Goal: Browse casually

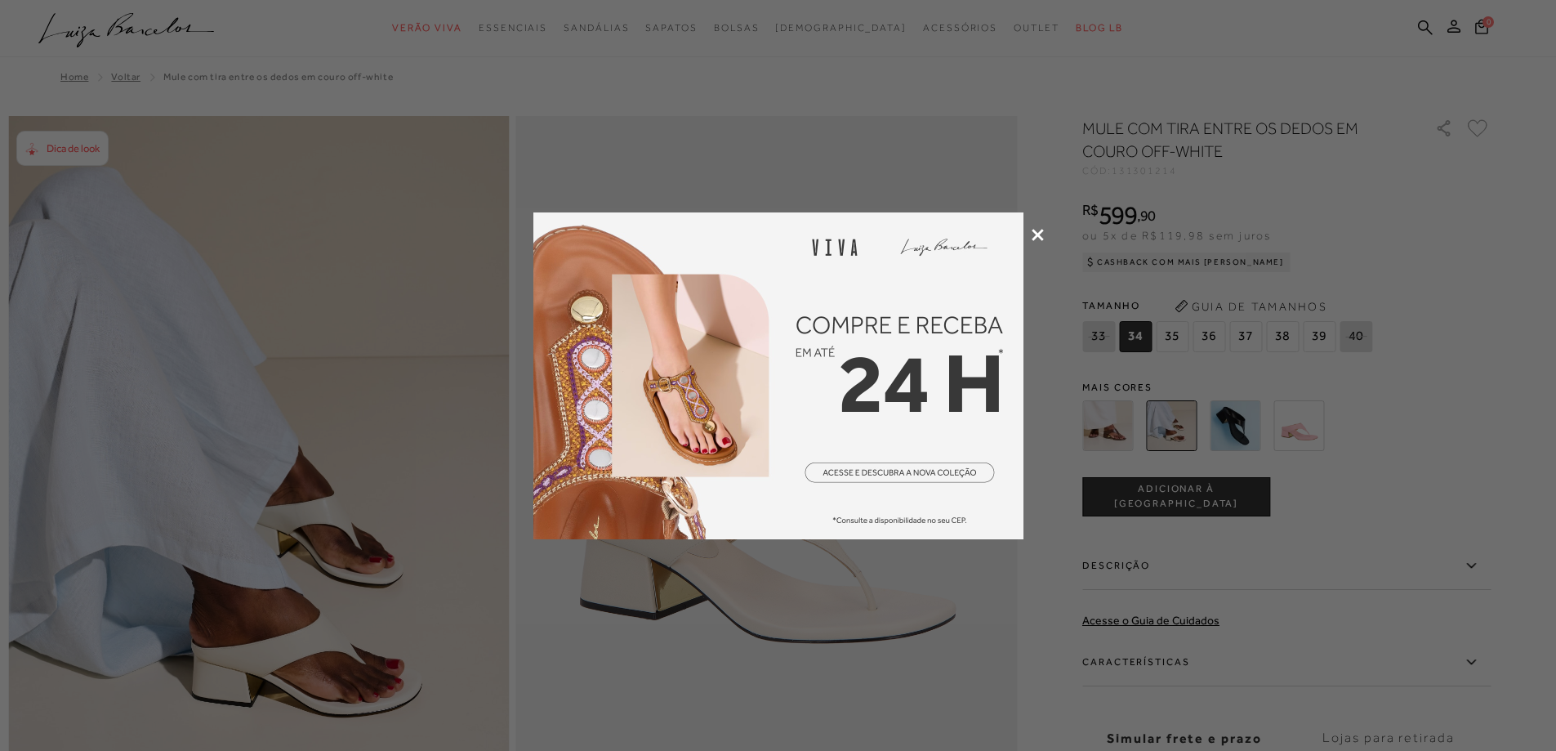
click at [1033, 232] on icon at bounding box center [1038, 235] width 12 height 12
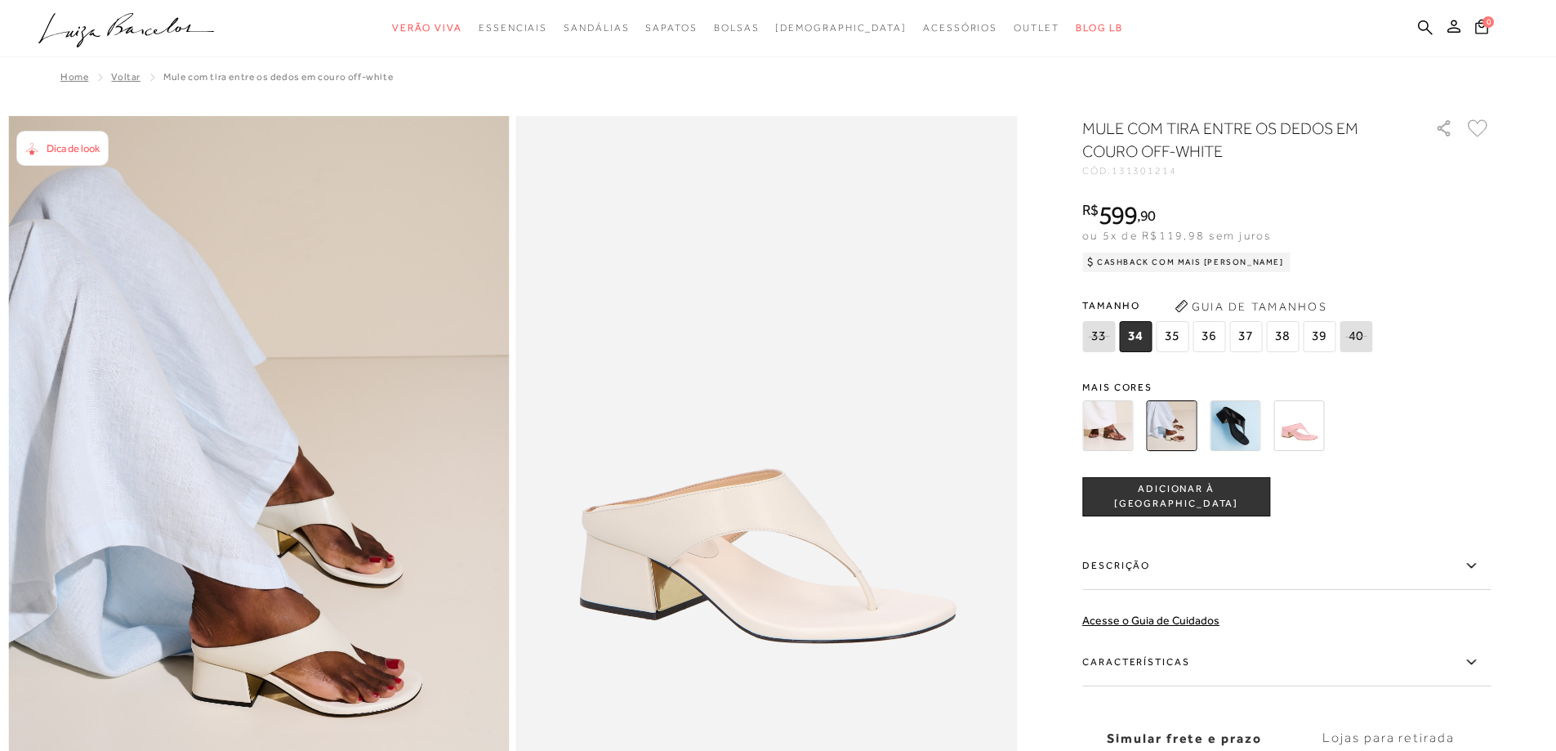
click at [1109, 426] on img at bounding box center [1108, 425] width 51 height 51
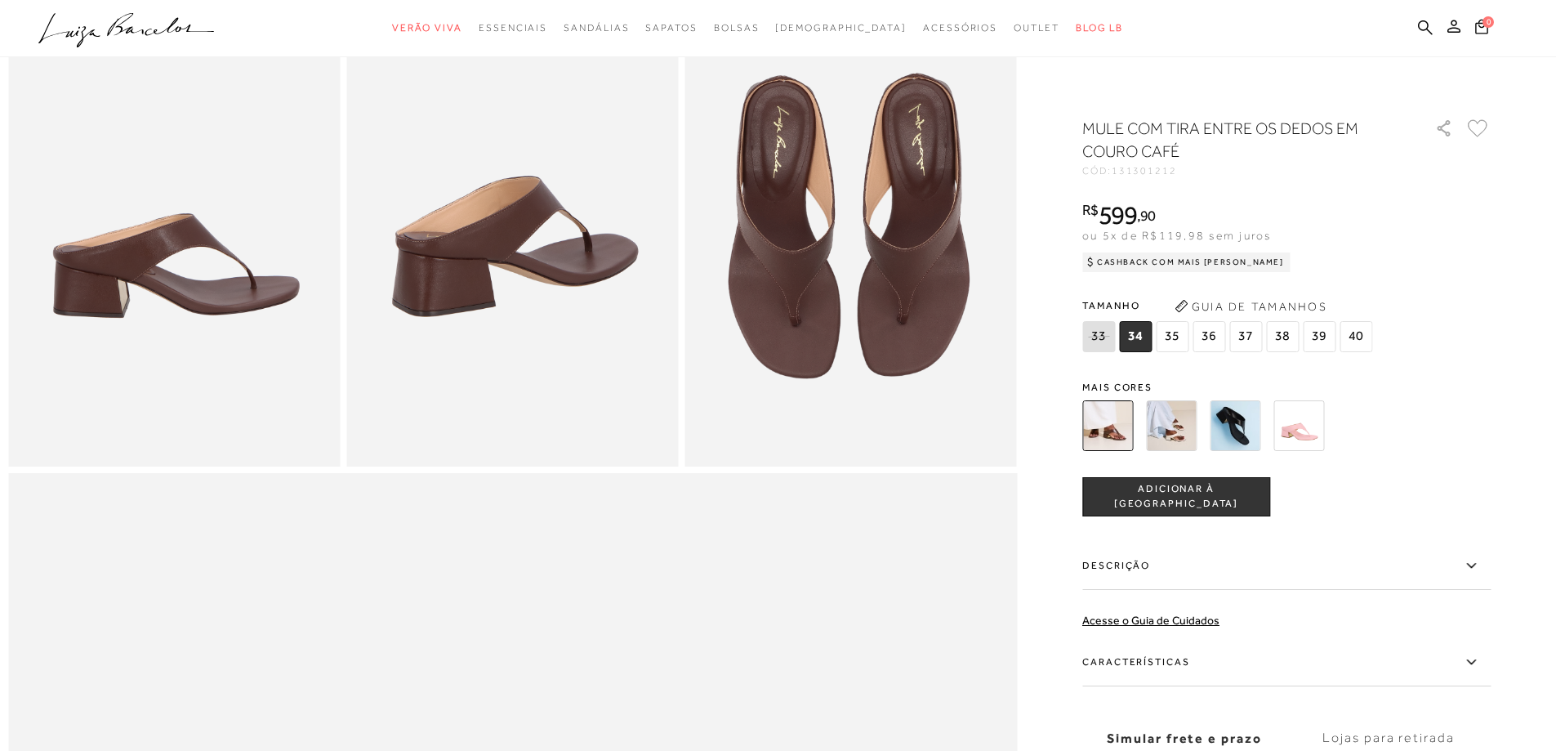
scroll to position [653, 0]
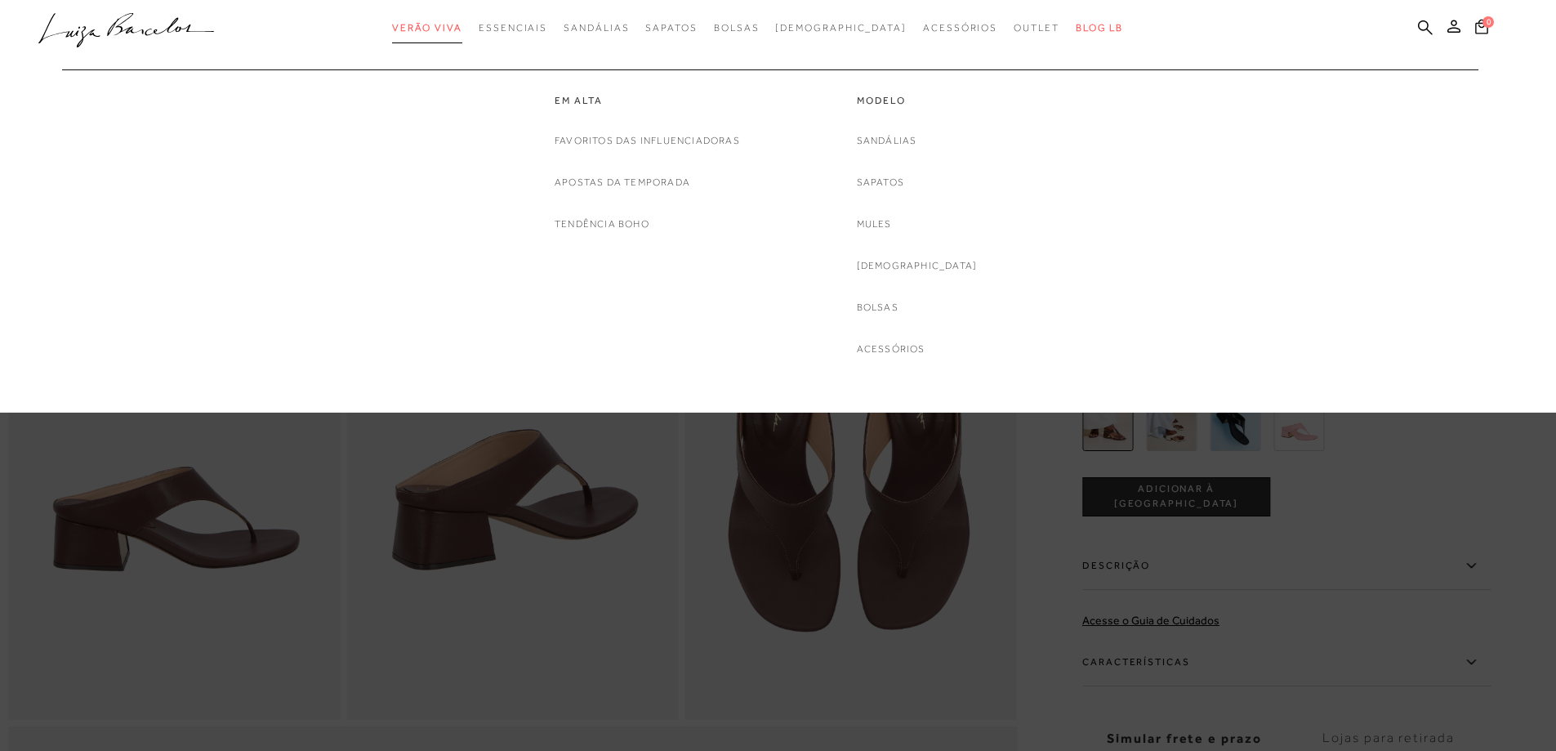
click at [462, 32] on span "Verão Viva" at bounding box center [427, 27] width 70 height 11
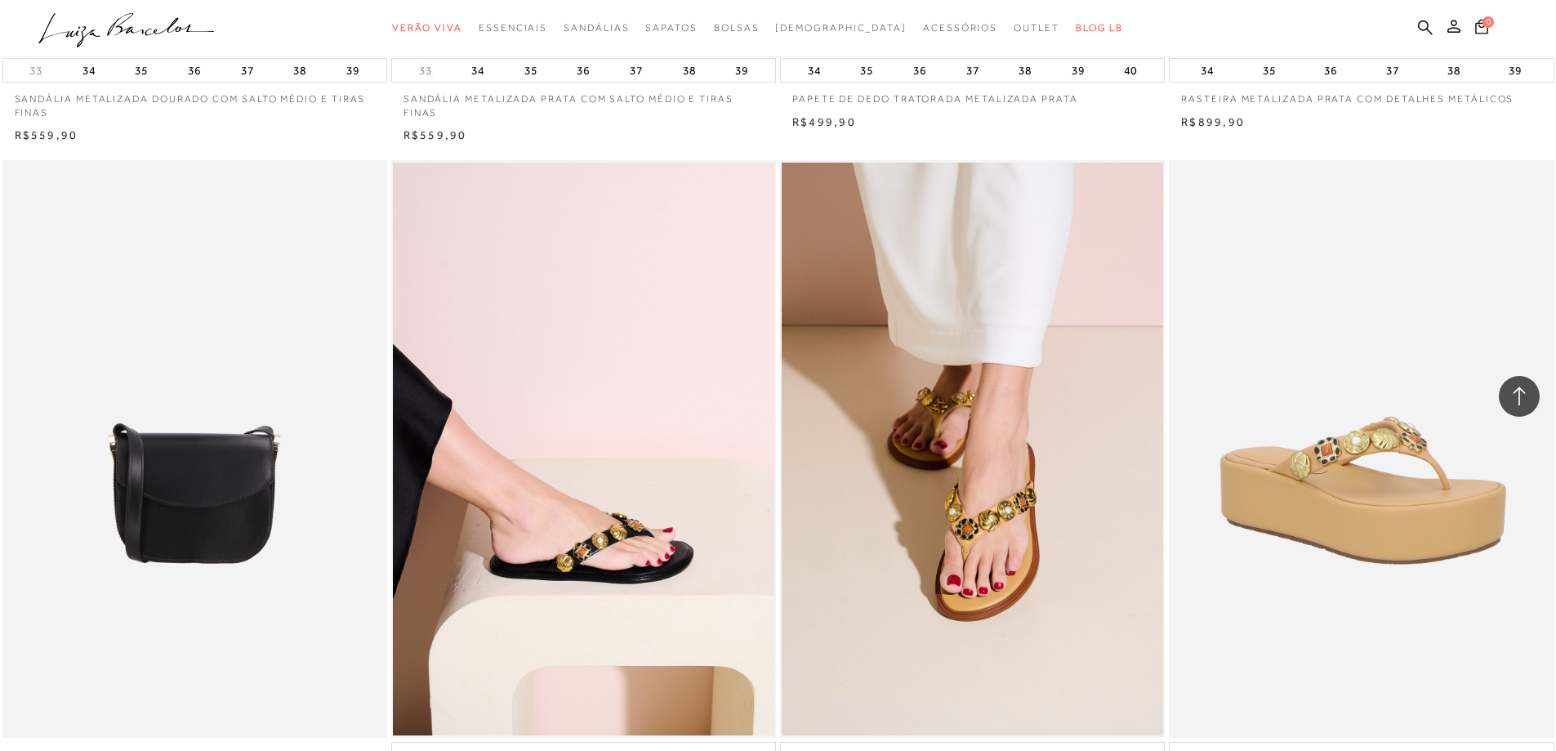
scroll to position [4085, 0]
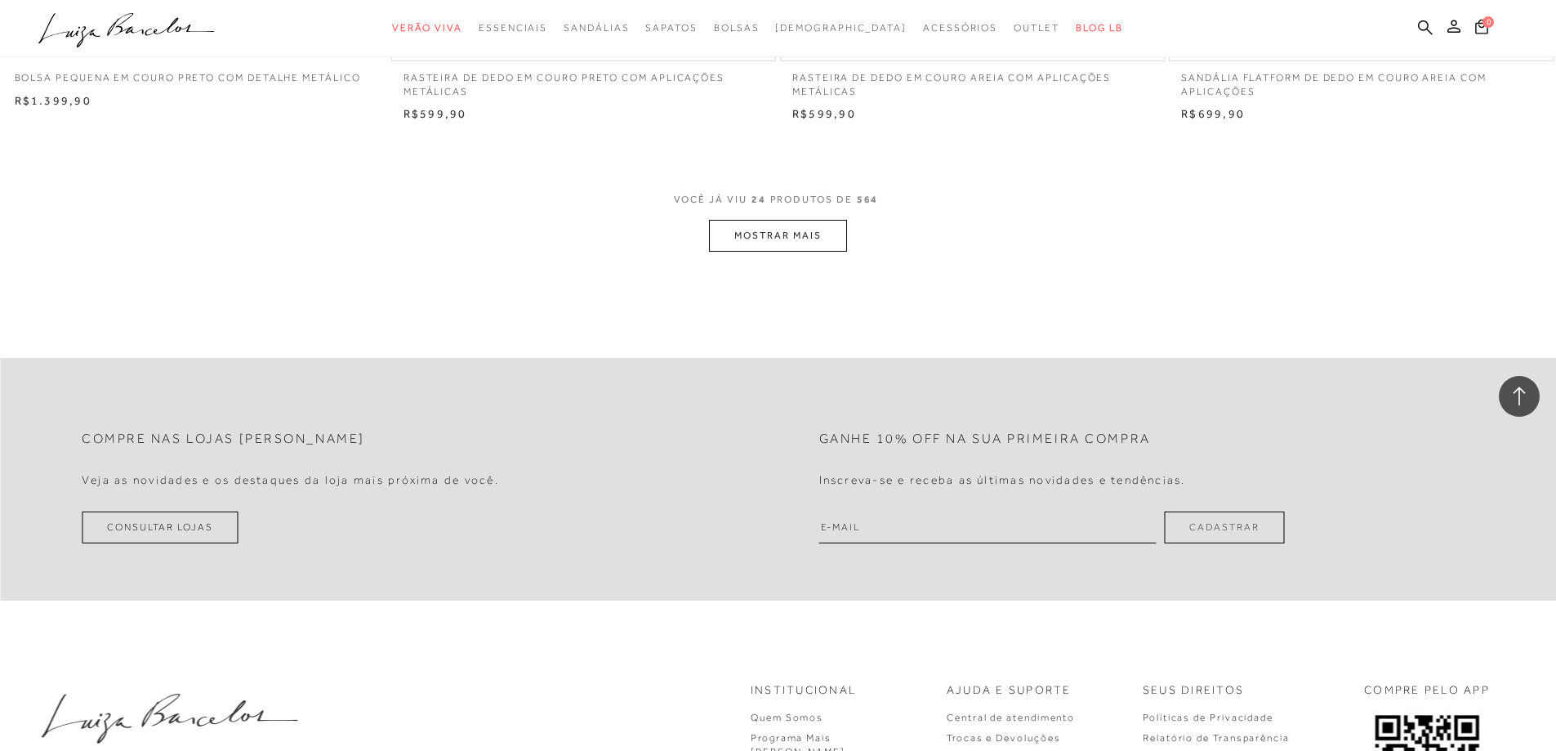
click at [806, 243] on button "MOSTRAR MAIS" at bounding box center [777, 236] width 137 height 32
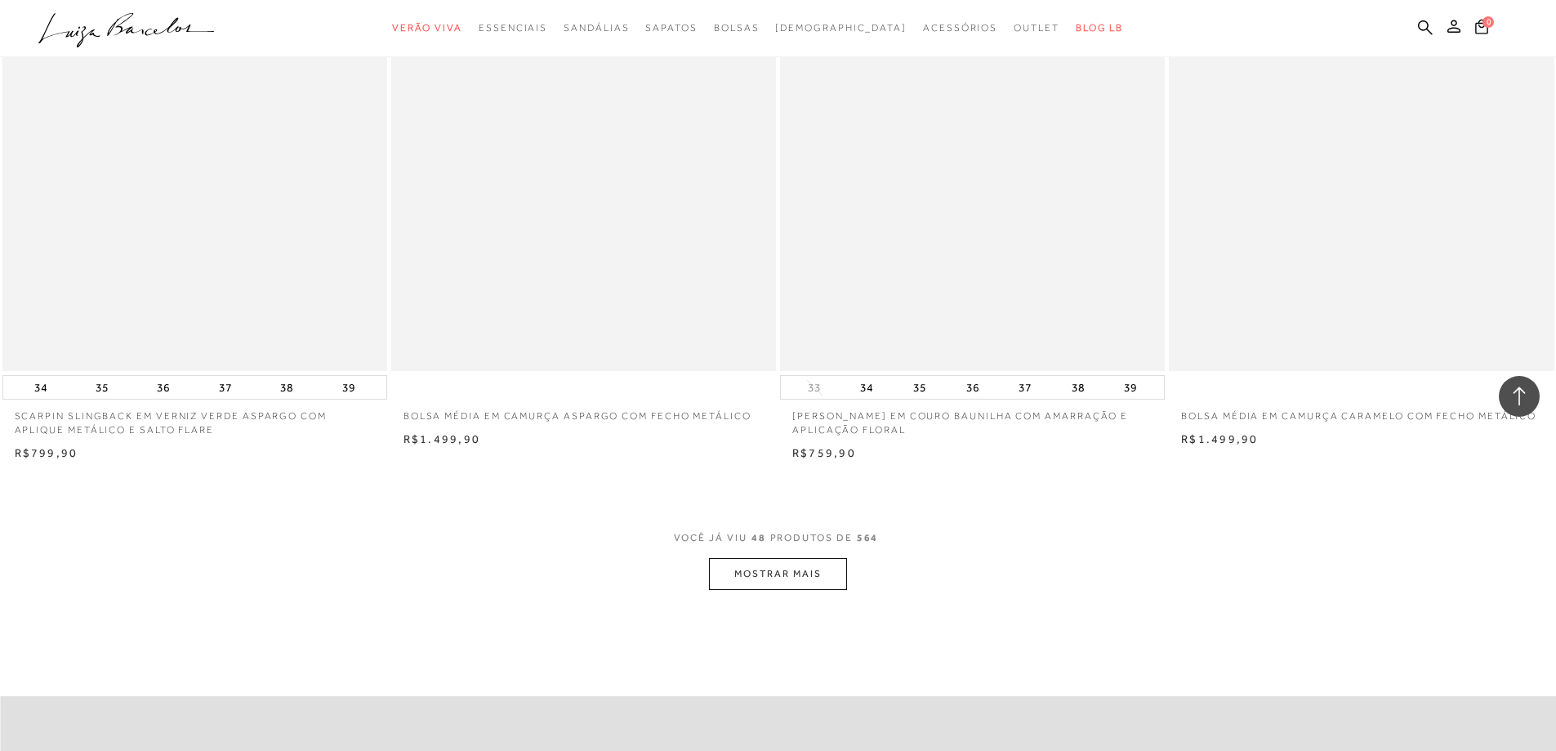
scroll to position [7843, 0]
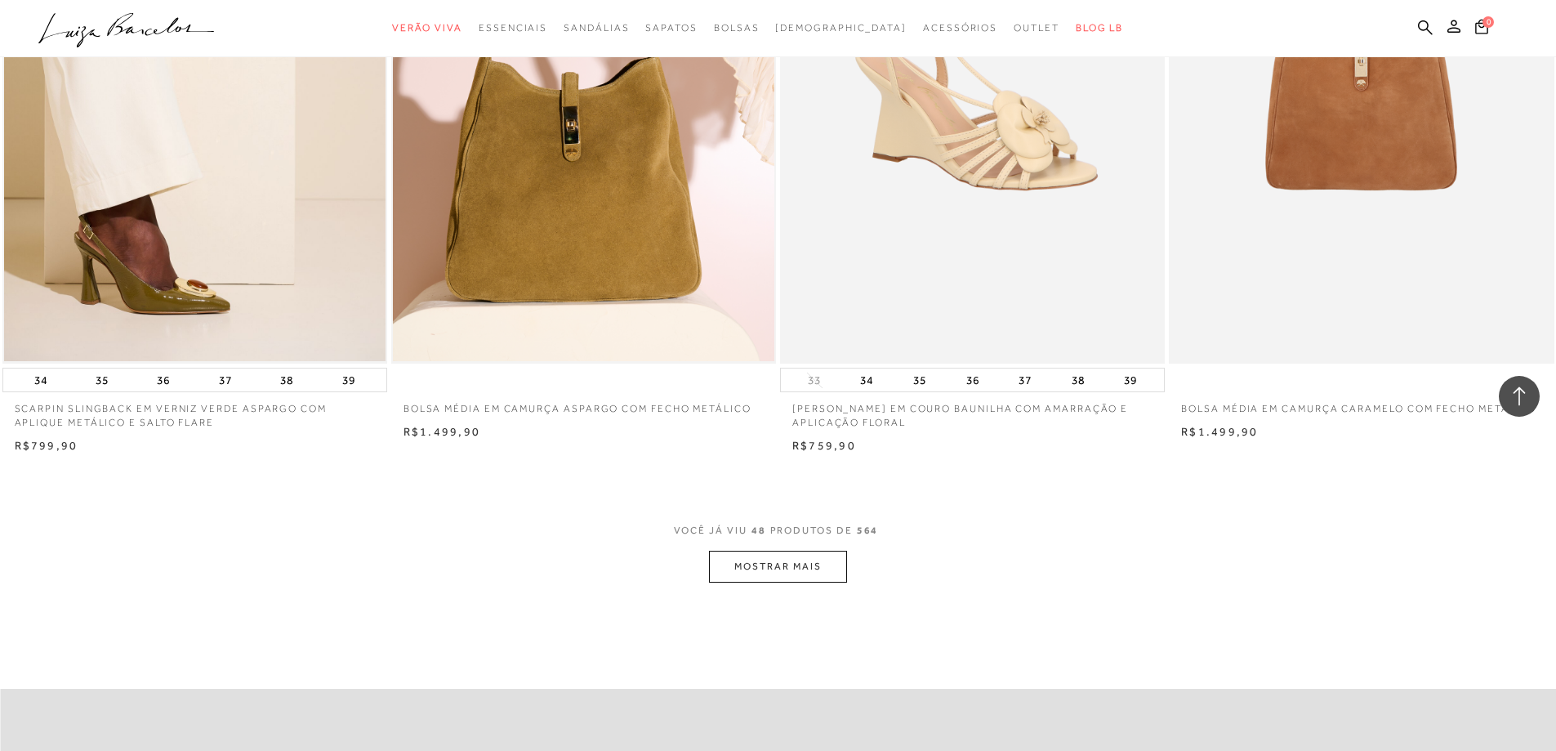
click at [837, 573] on button "MOSTRAR MAIS" at bounding box center [777, 567] width 137 height 32
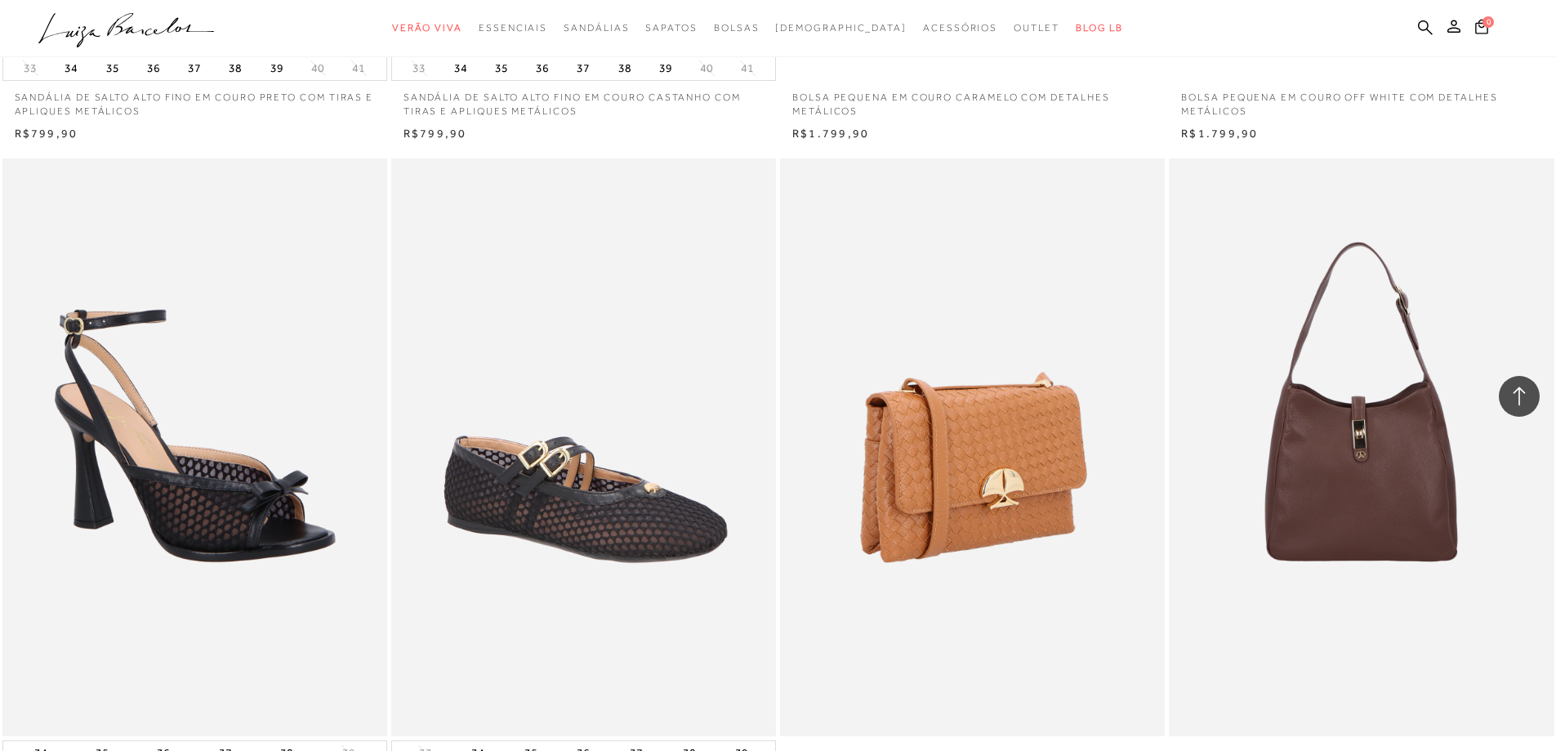
scroll to position [12255, 0]
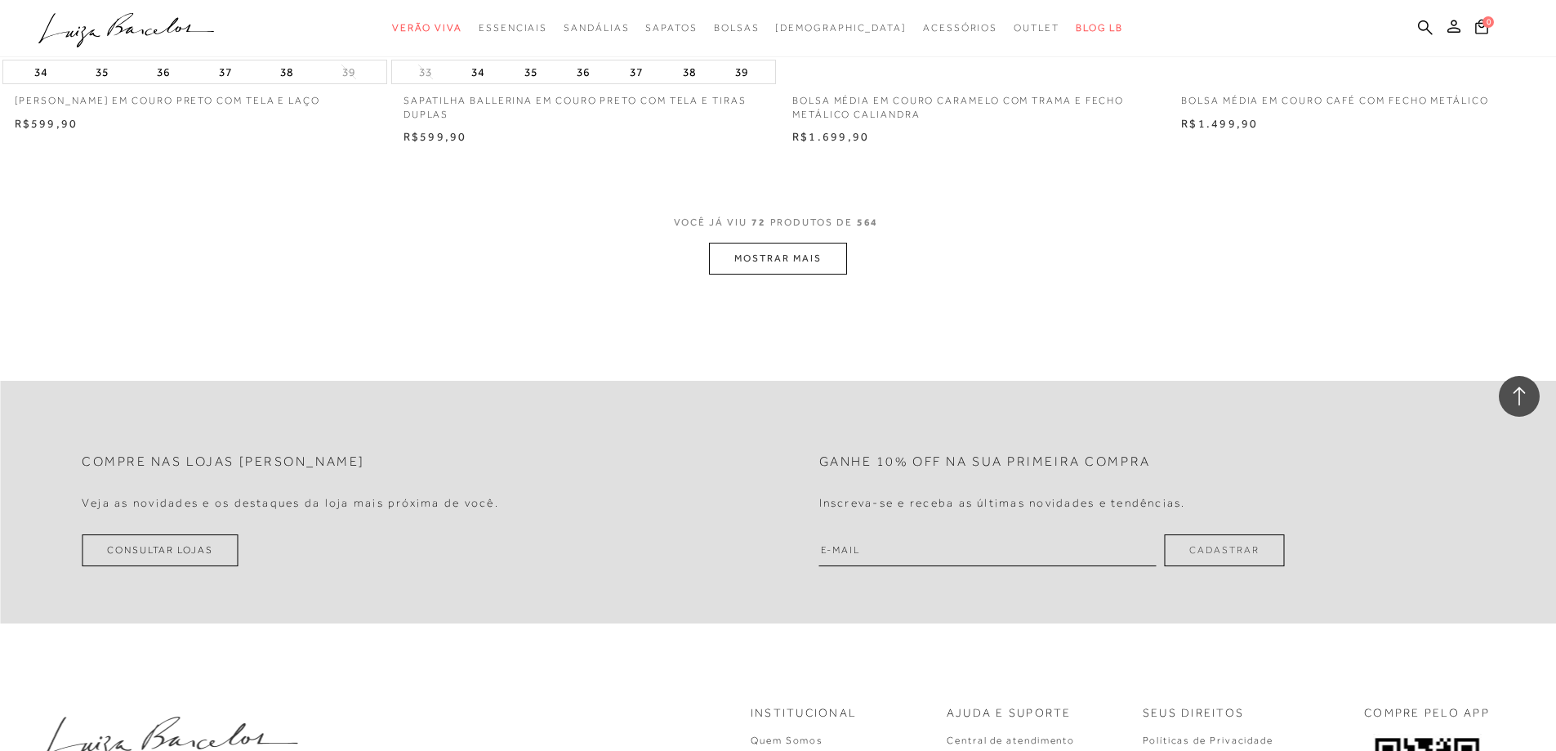
click at [774, 259] on button "MOSTRAR MAIS" at bounding box center [777, 259] width 137 height 32
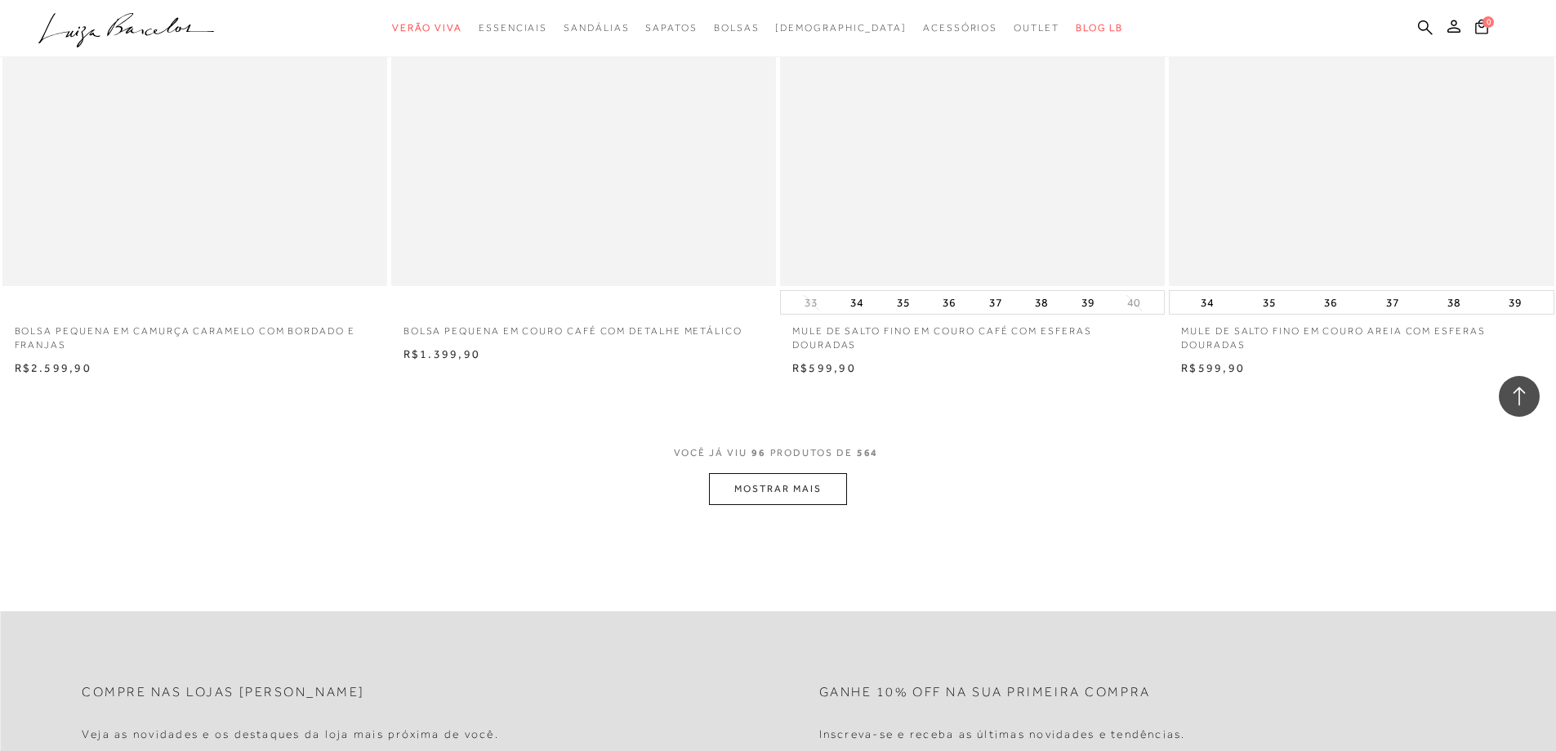
scroll to position [16258, 0]
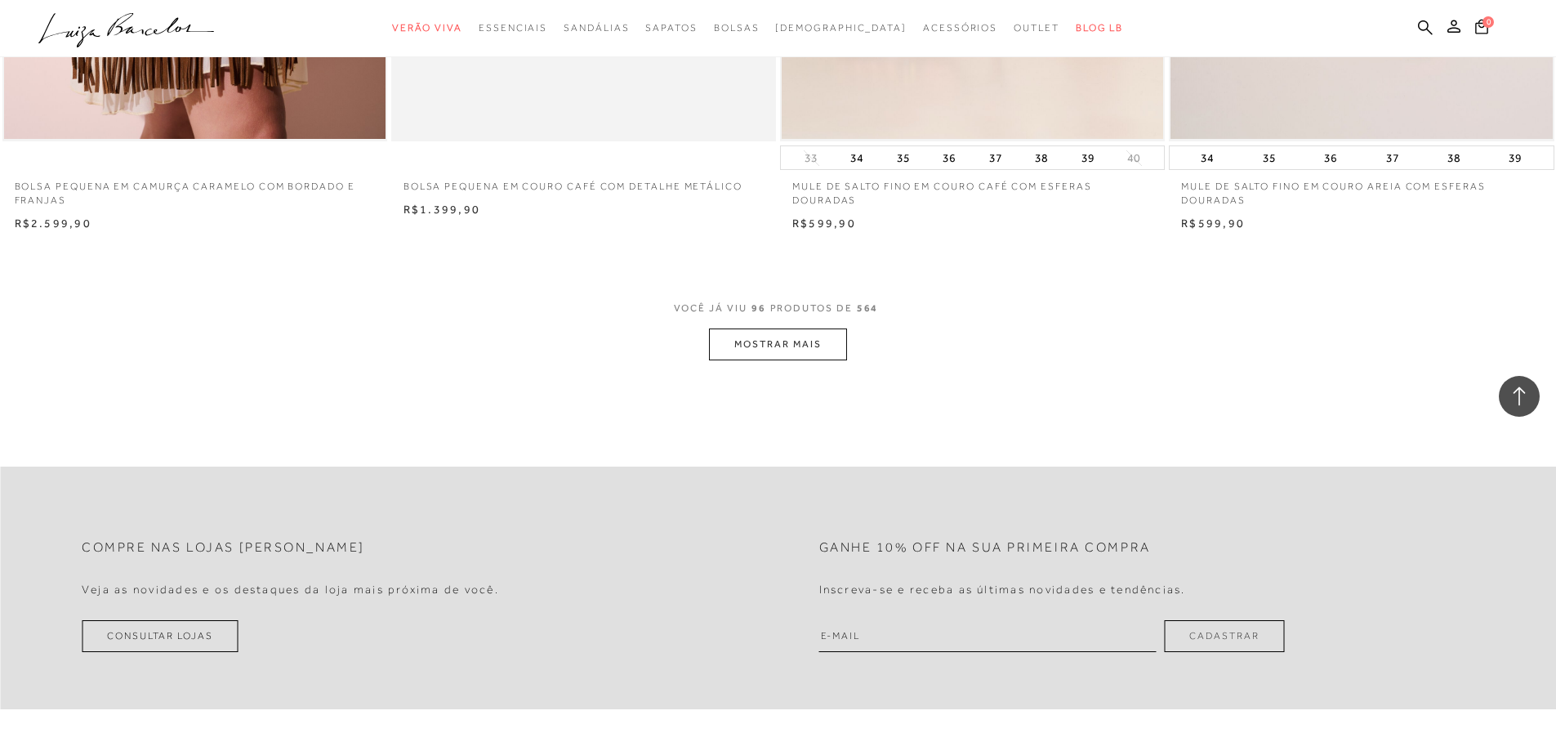
click at [782, 340] on button "MOSTRAR MAIS" at bounding box center [777, 344] width 137 height 32
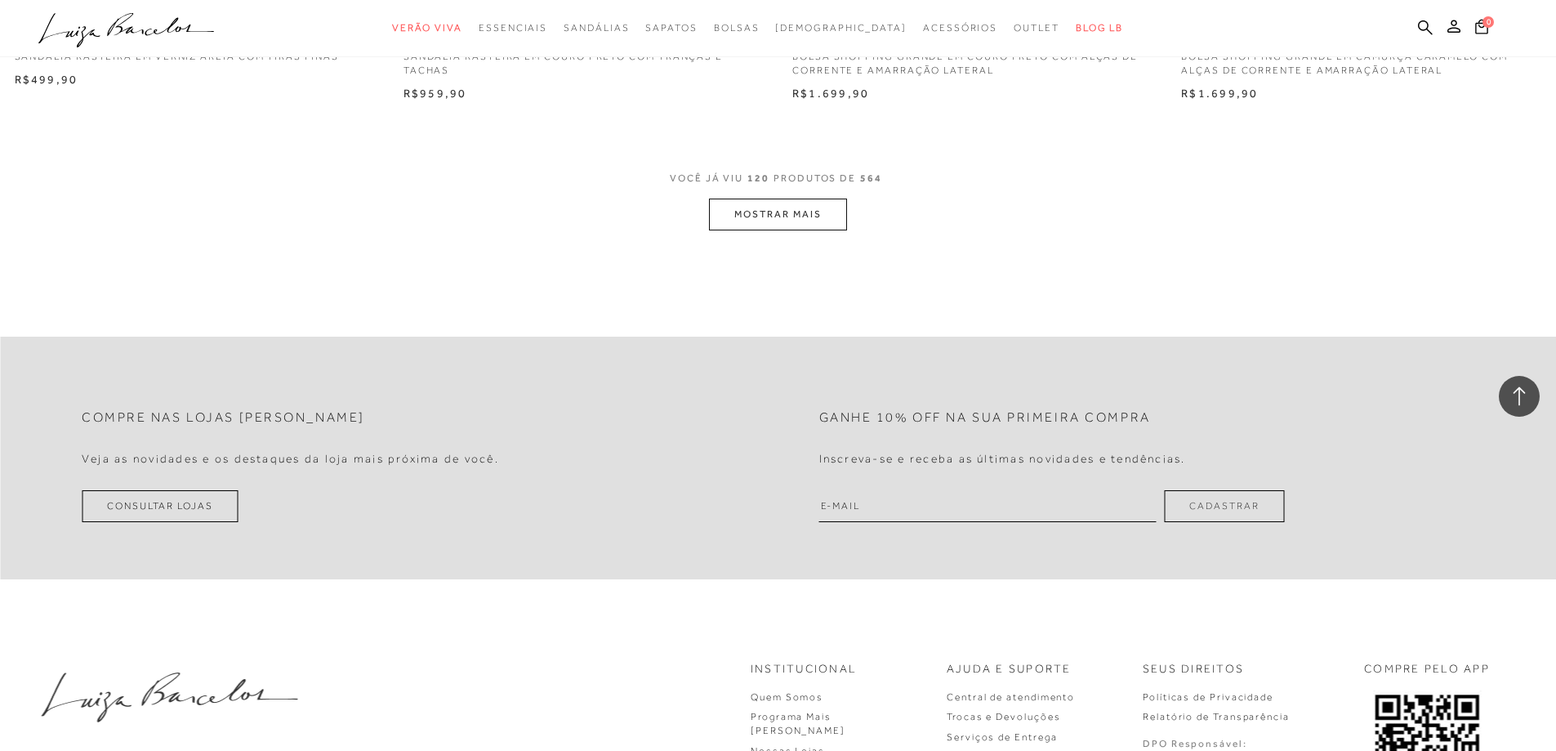
scroll to position [20507, 0]
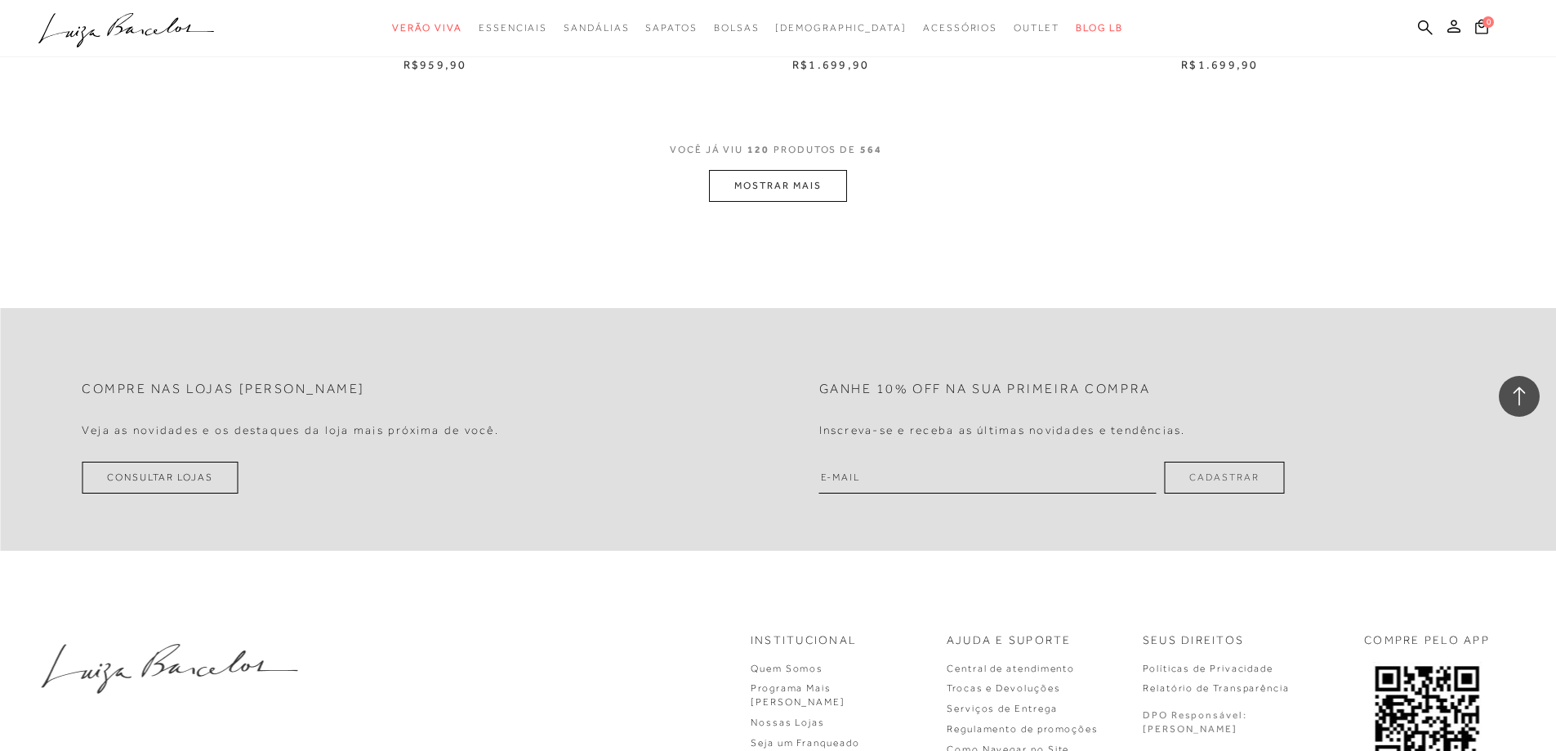
click at [798, 190] on button "MOSTRAR MAIS" at bounding box center [777, 186] width 137 height 32
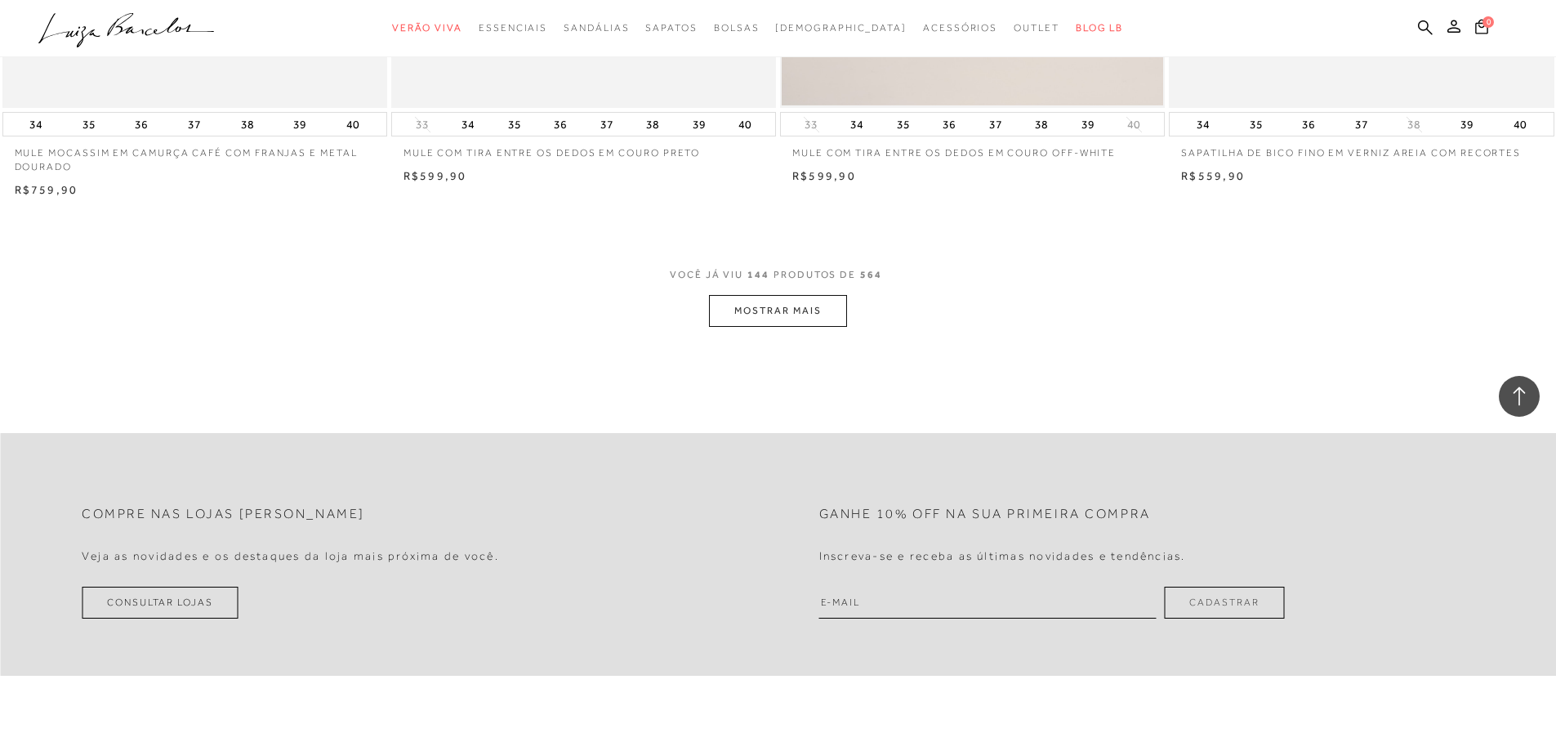
scroll to position [24510, 0]
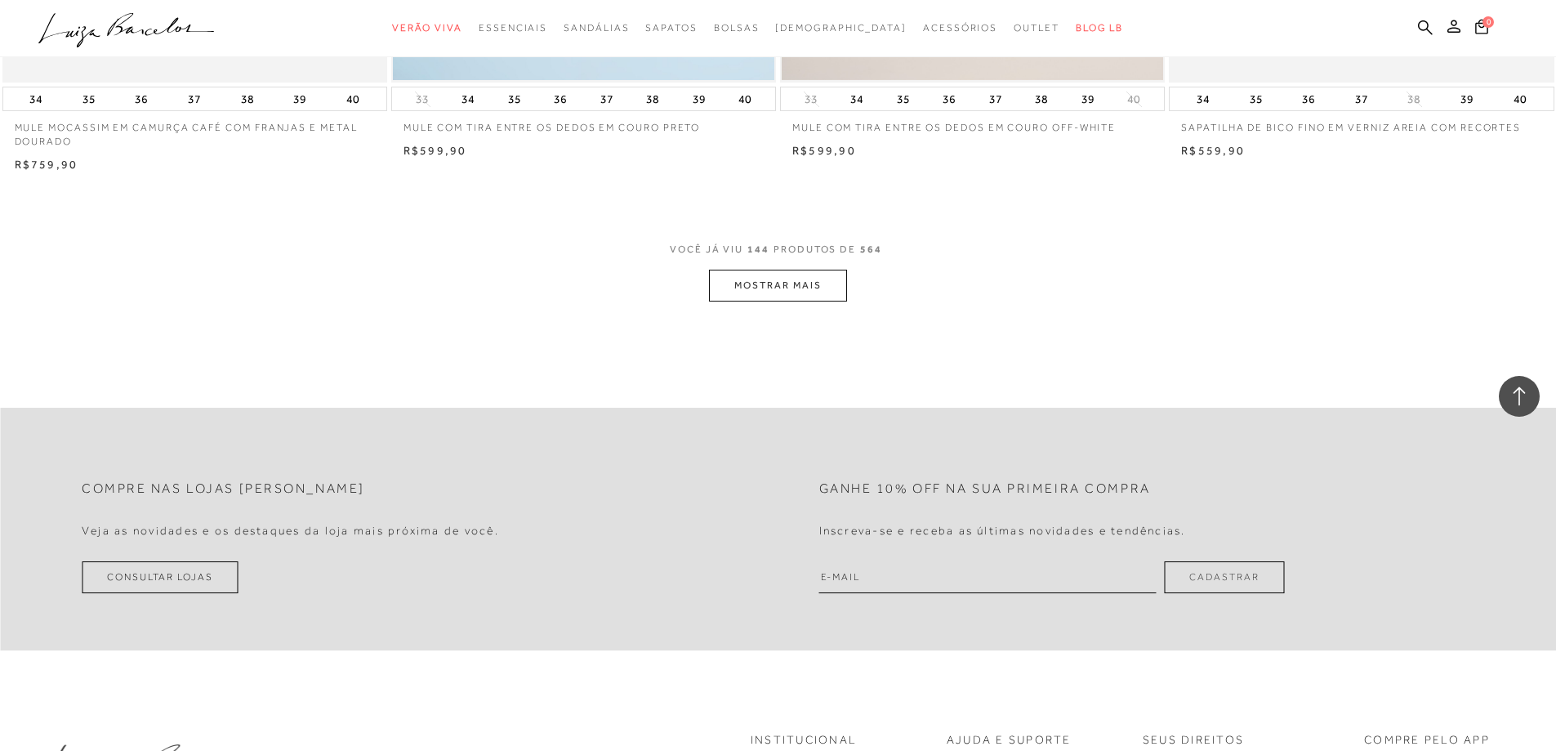
click at [803, 283] on button "MOSTRAR MAIS" at bounding box center [777, 286] width 137 height 32
